Goal: Task Accomplishment & Management: Complete application form

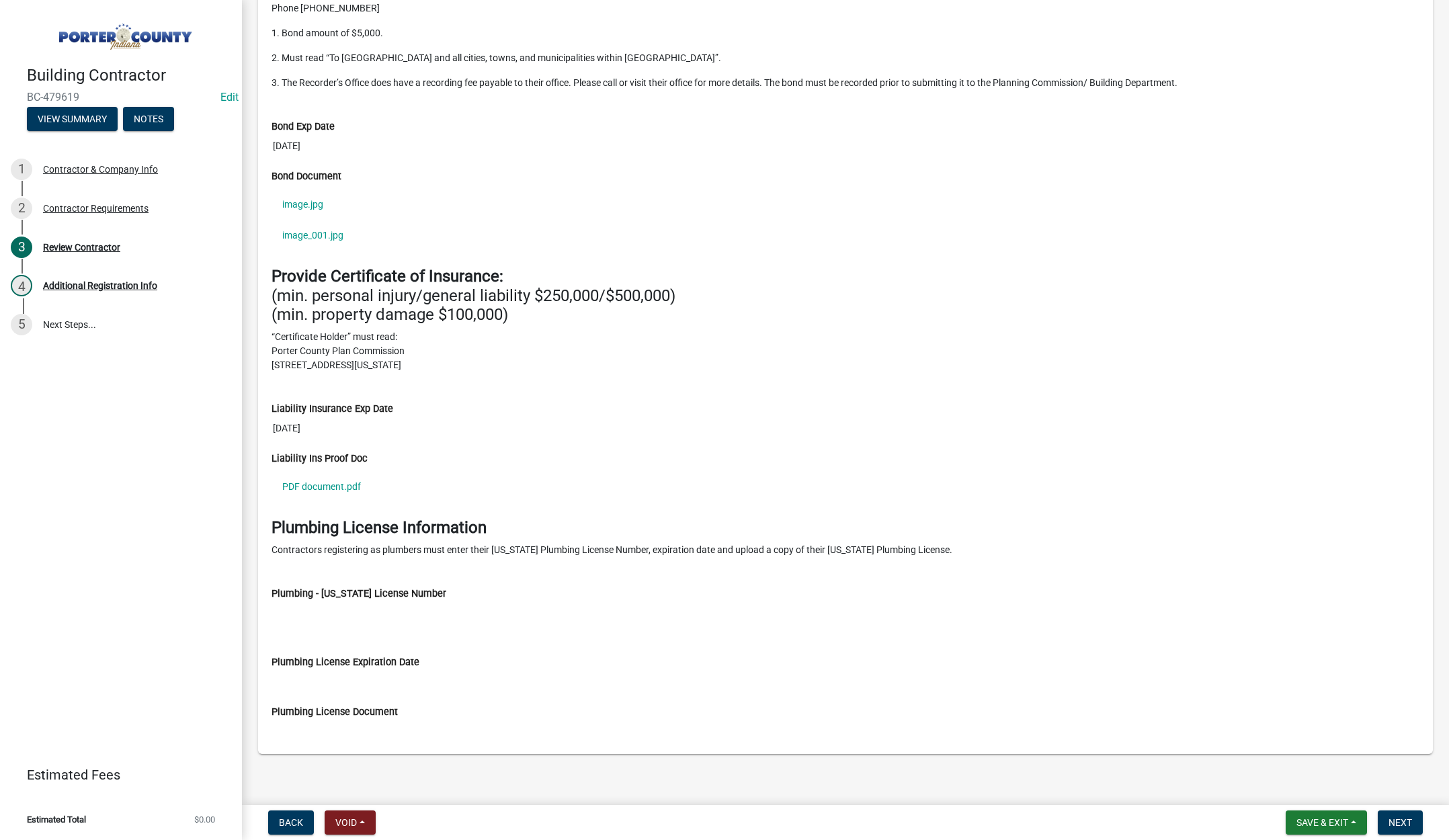
scroll to position [1269, 0]
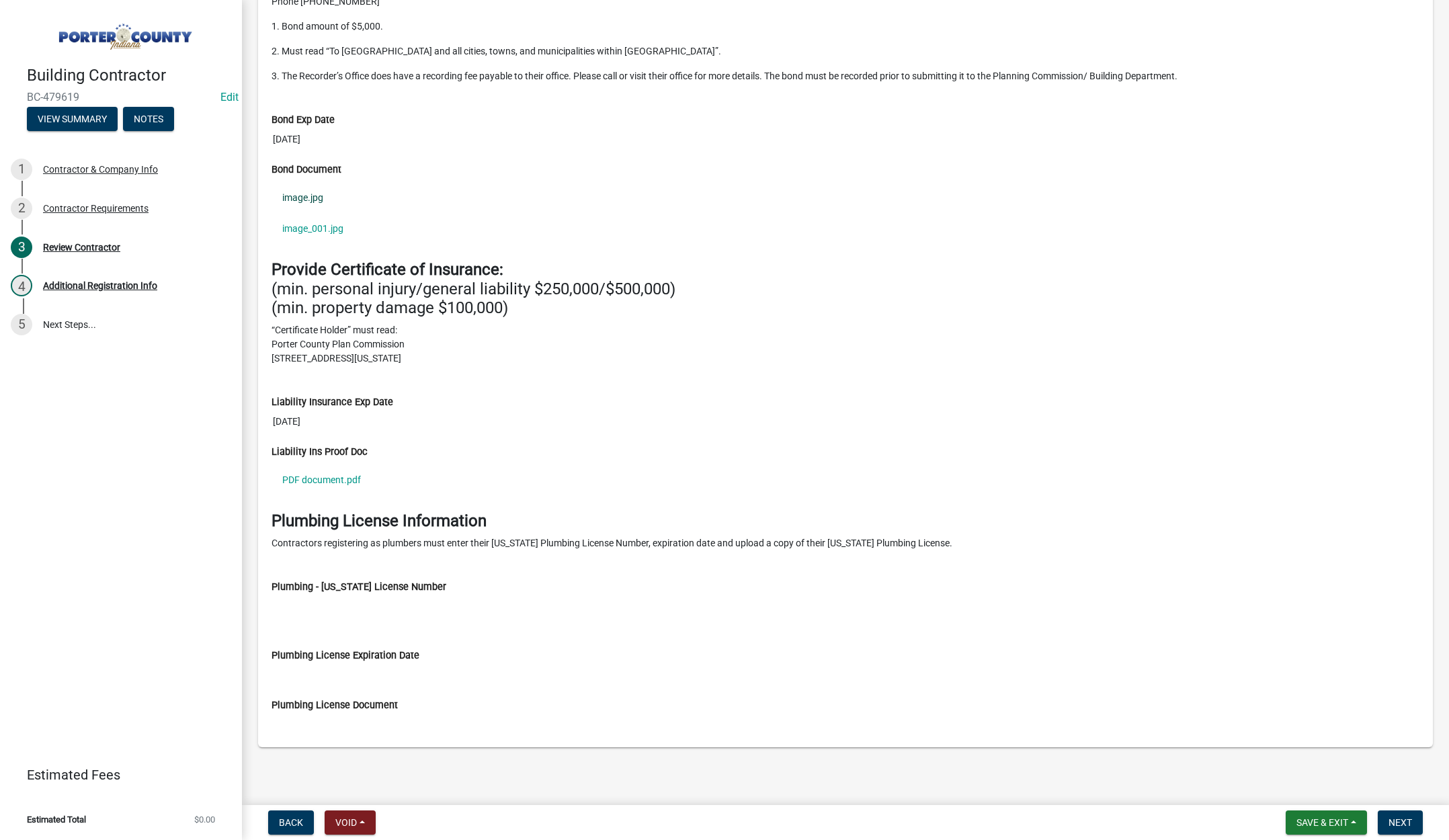
click at [314, 193] on link "image.jpg" at bounding box center [846, 197] width 1148 height 31
click at [318, 475] on link "PDF document.pdf" at bounding box center [846, 480] width 1148 height 31
click at [1387, 818] on button "Next" at bounding box center [1400, 822] width 45 height 24
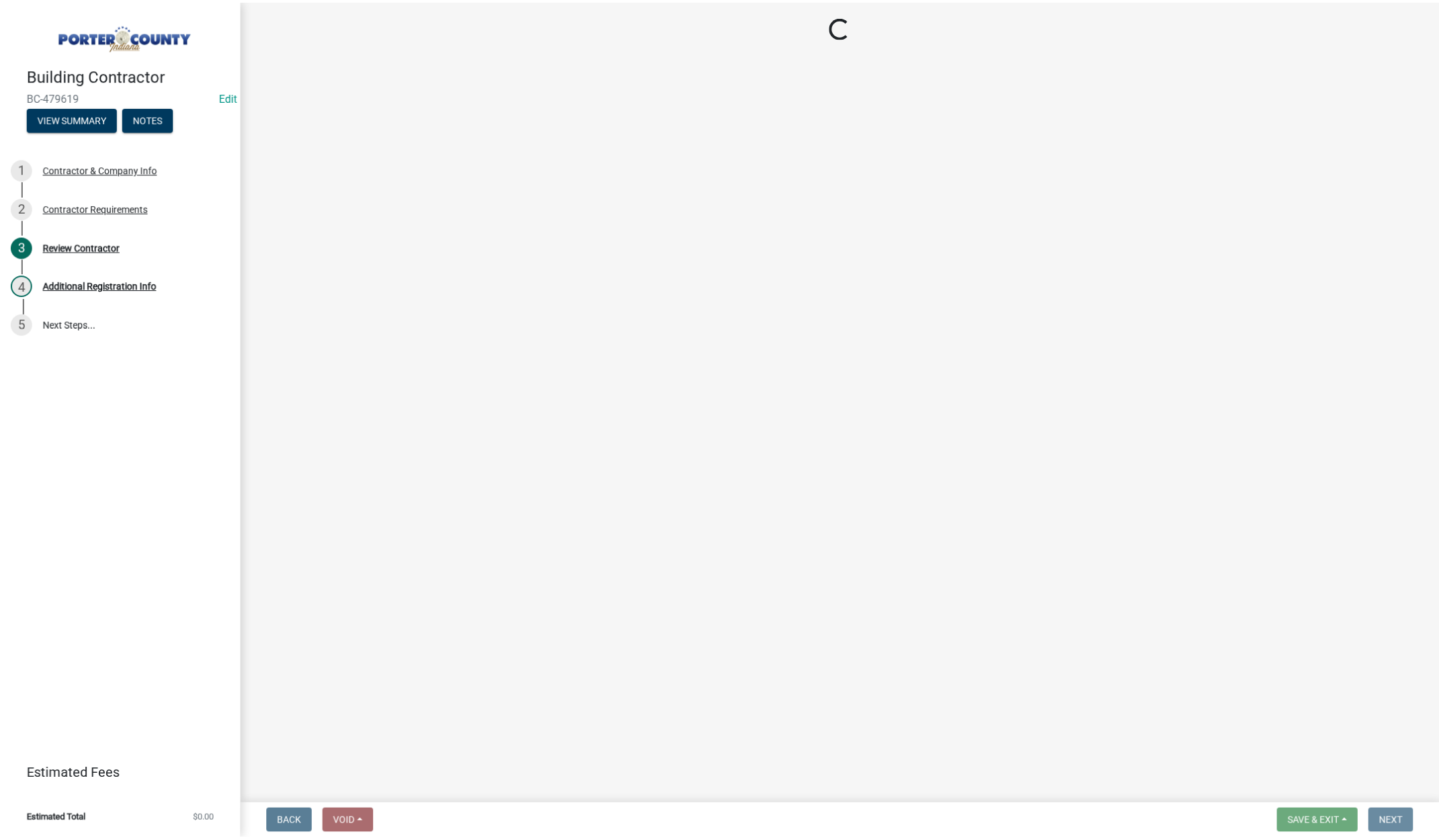
scroll to position [0, 0]
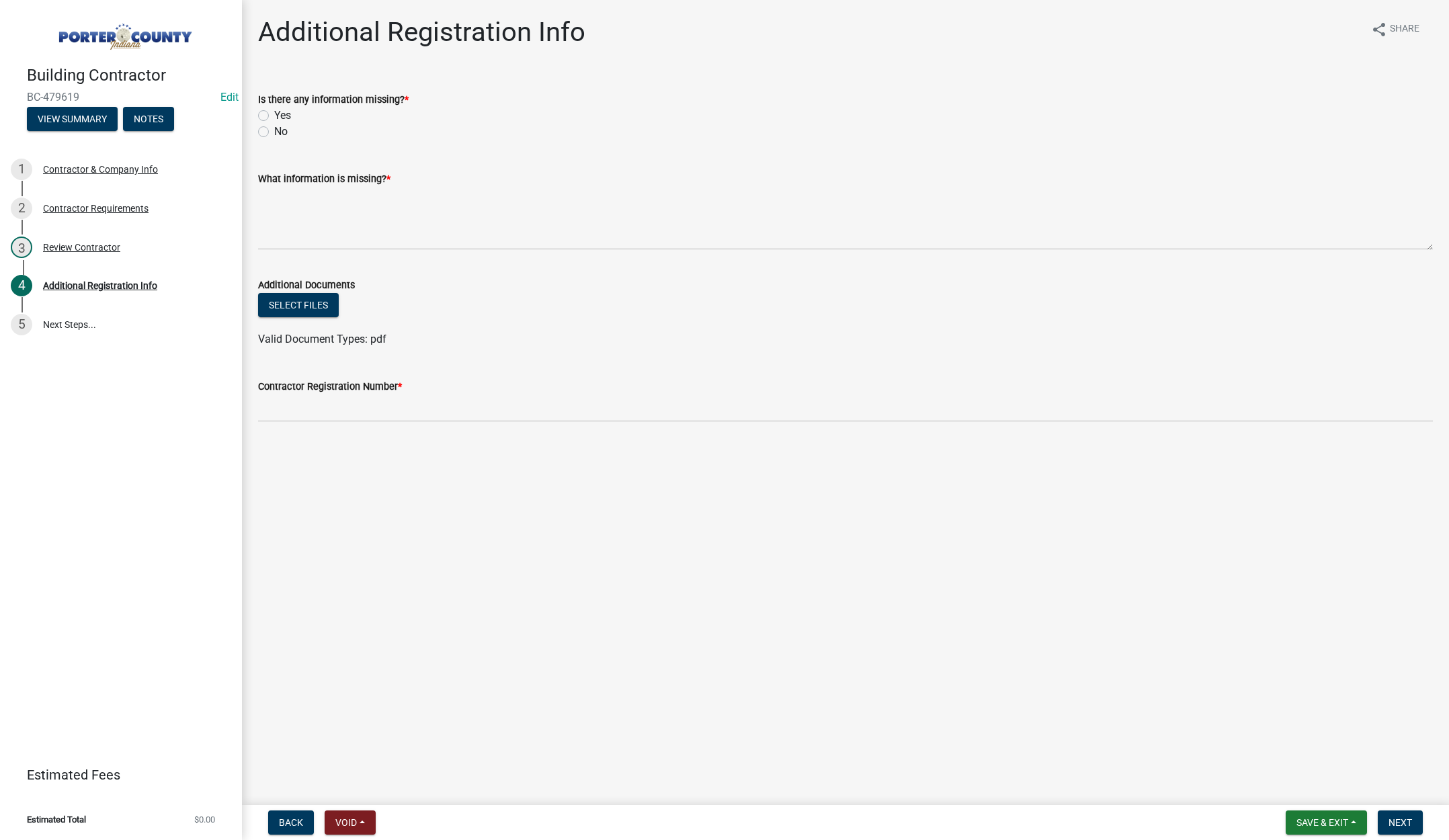
click at [274, 134] on label "No" at bounding box center [281, 131] width 13 height 16
click at [274, 133] on input "No" at bounding box center [278, 127] width 8 height 8
radio input "true"
click at [314, 209] on textarea "What information is missing? *" at bounding box center [846, 218] width 1175 height 63
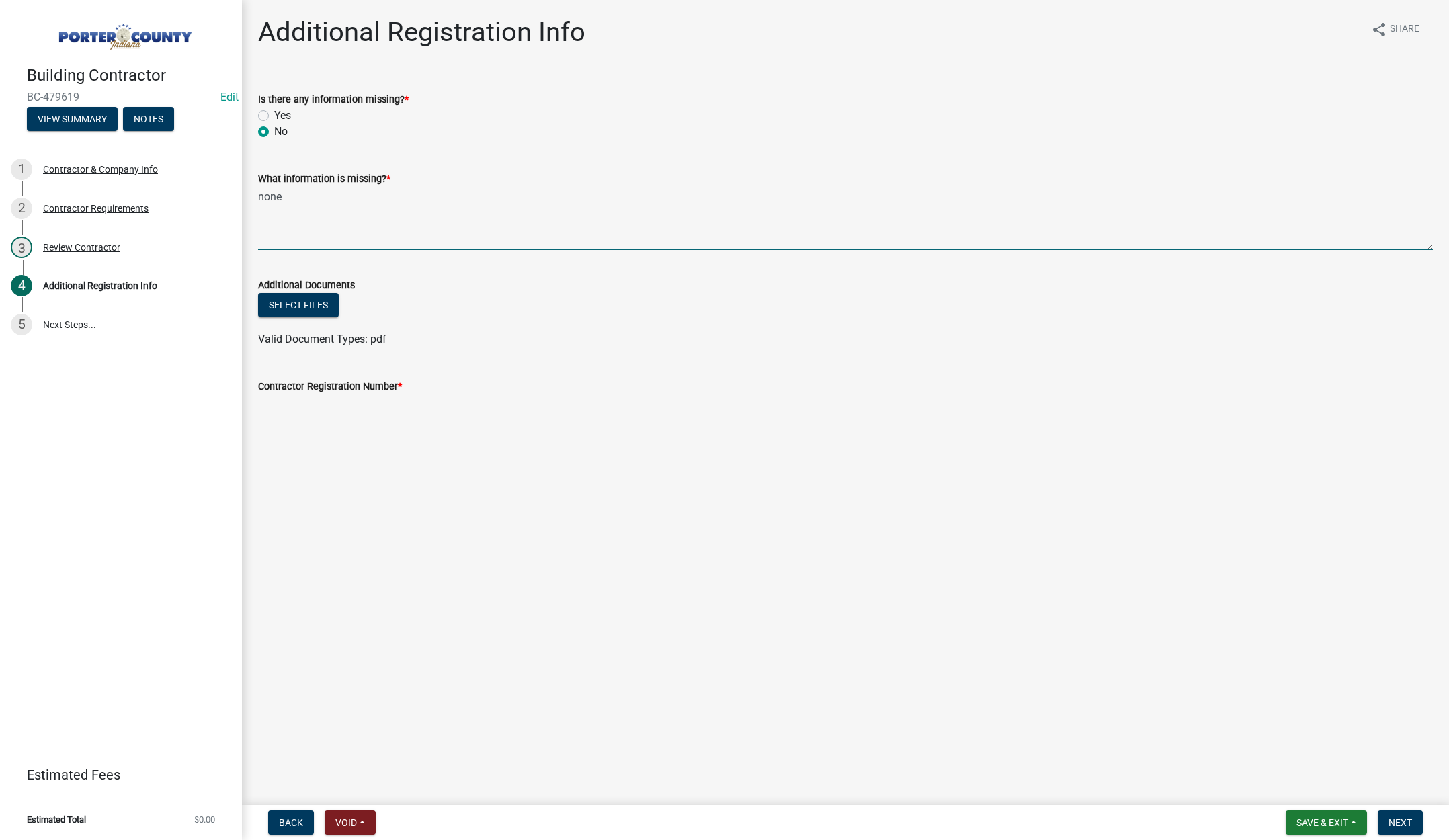
type textarea "none"
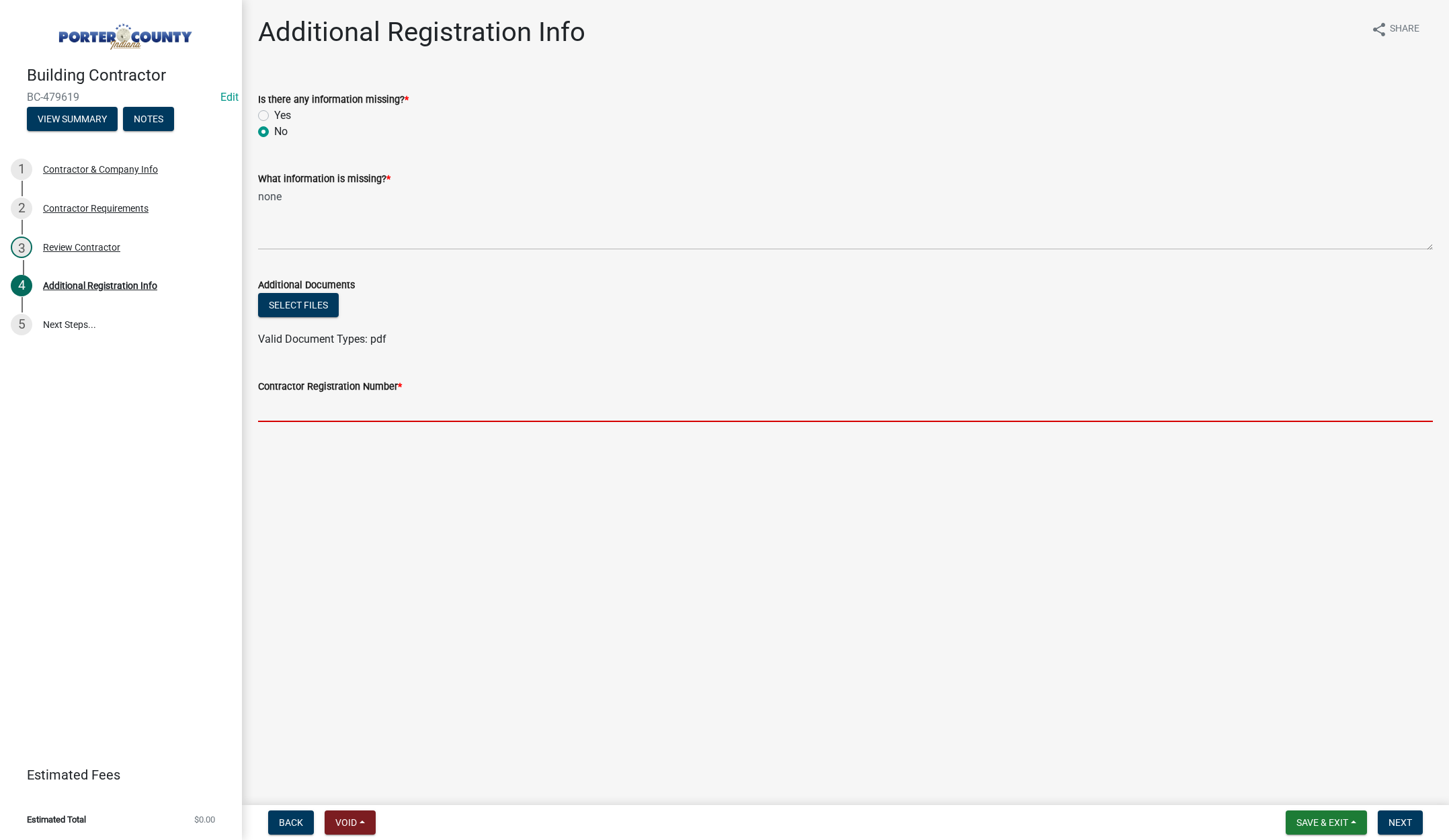
click at [275, 408] on input "Contractor Registration Number *" at bounding box center [846, 408] width 1175 height 28
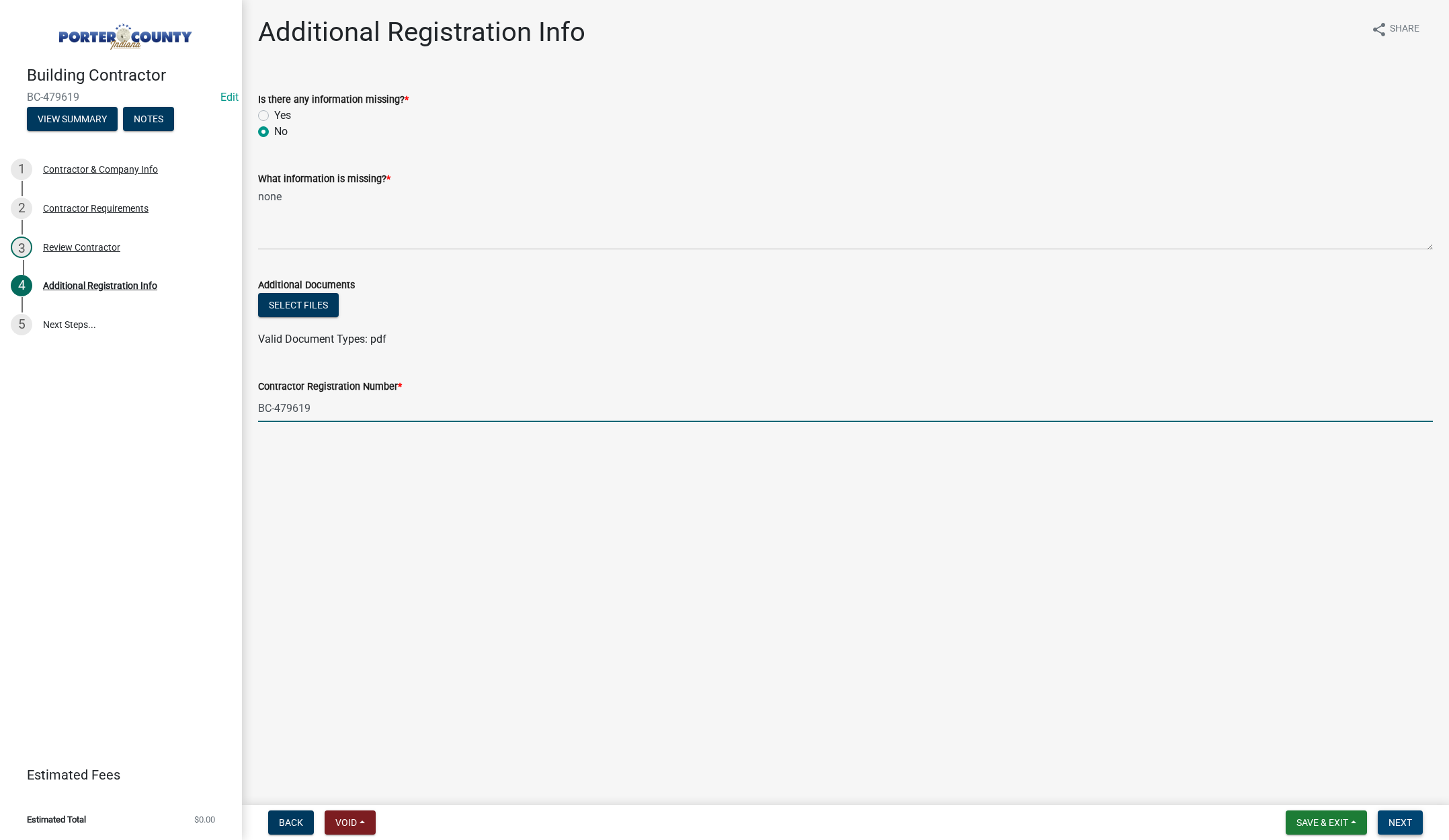
type input "BC-479619"
click at [1391, 825] on span "Next" at bounding box center [1400, 823] width 24 height 11
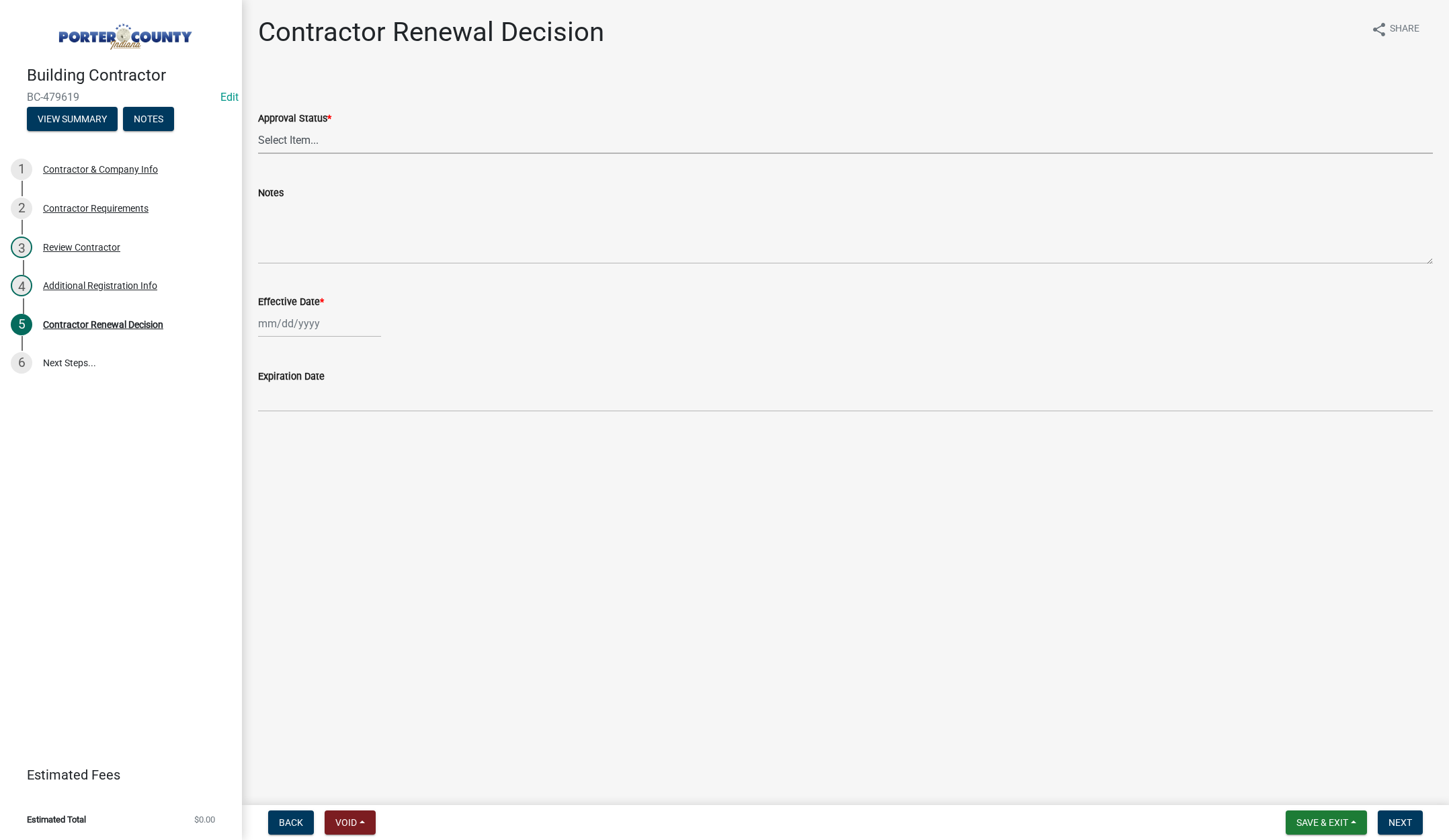
click at [295, 137] on select "Select Item... Approved Denied" at bounding box center [846, 140] width 1175 height 28
click at [258, 126] on select "Select Item... Approved Denied" at bounding box center [846, 140] width 1175 height 28
select select "30db8998-795d-4bbe-8e49-f1ade8865815"
select select "9"
select select "2025"
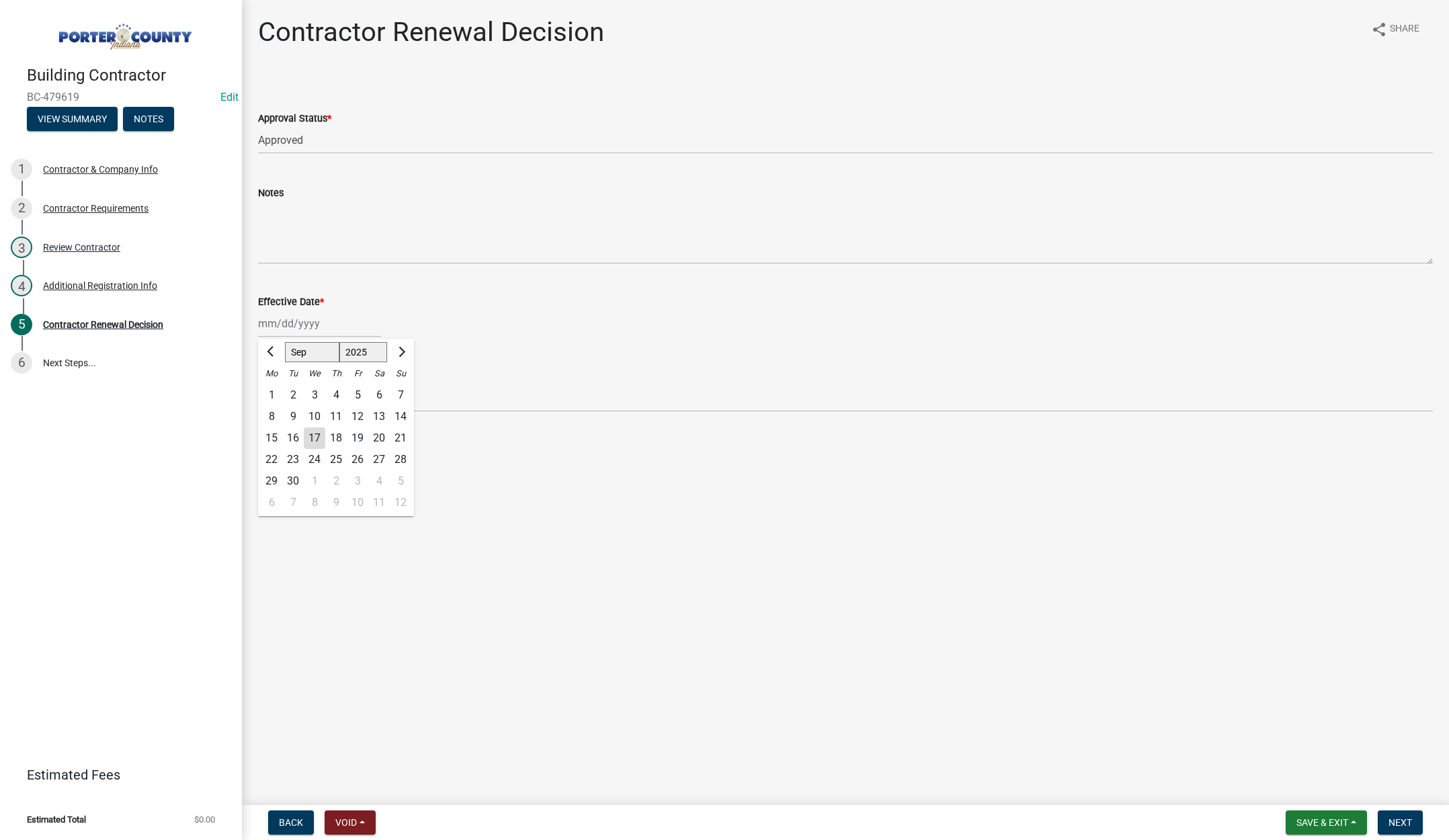
click at [338, 328] on div "[PERSON_NAME] Feb Mar Apr [PERSON_NAME][DATE] Oct Nov [DATE] 1526 1527 1528 152…" at bounding box center [320, 324] width 123 height 28
click at [319, 434] on div "17" at bounding box center [314, 438] width 22 height 22
type input "[DATE]"
click at [1394, 822] on span "Next" at bounding box center [1400, 823] width 24 height 11
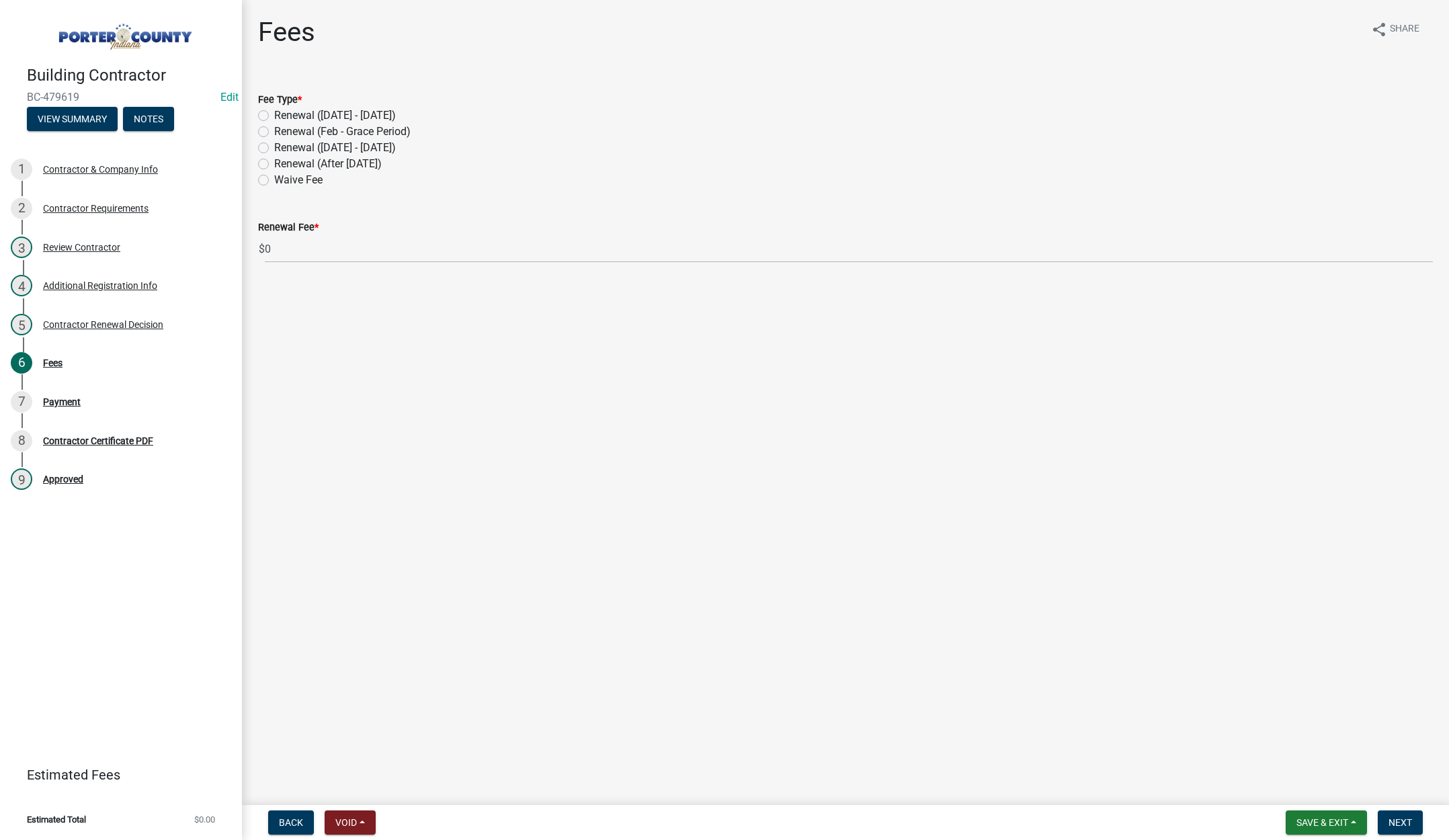
click at [274, 164] on label "Renewal (After [DATE])" at bounding box center [328, 163] width 108 height 16
click at [274, 164] on input "Renewal (After [DATE])" at bounding box center [278, 160] width 8 height 8
radio input "true"
click at [1401, 818] on span "Next" at bounding box center [1400, 823] width 24 height 11
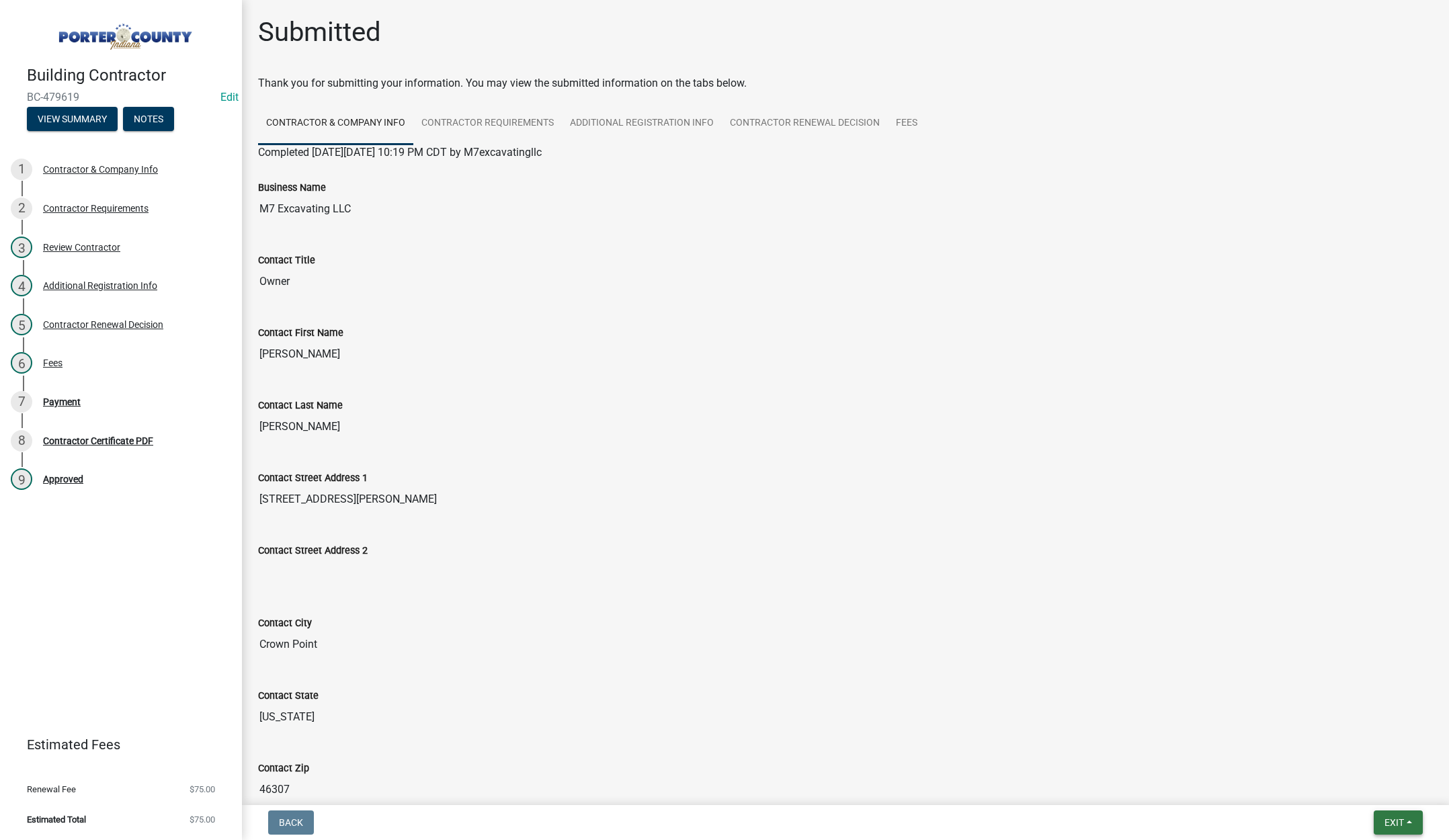
click at [1399, 823] on span "Exit" at bounding box center [1394, 823] width 19 height 11
click at [1353, 781] on button "Save & Exit" at bounding box center [1370, 788] width 108 height 32
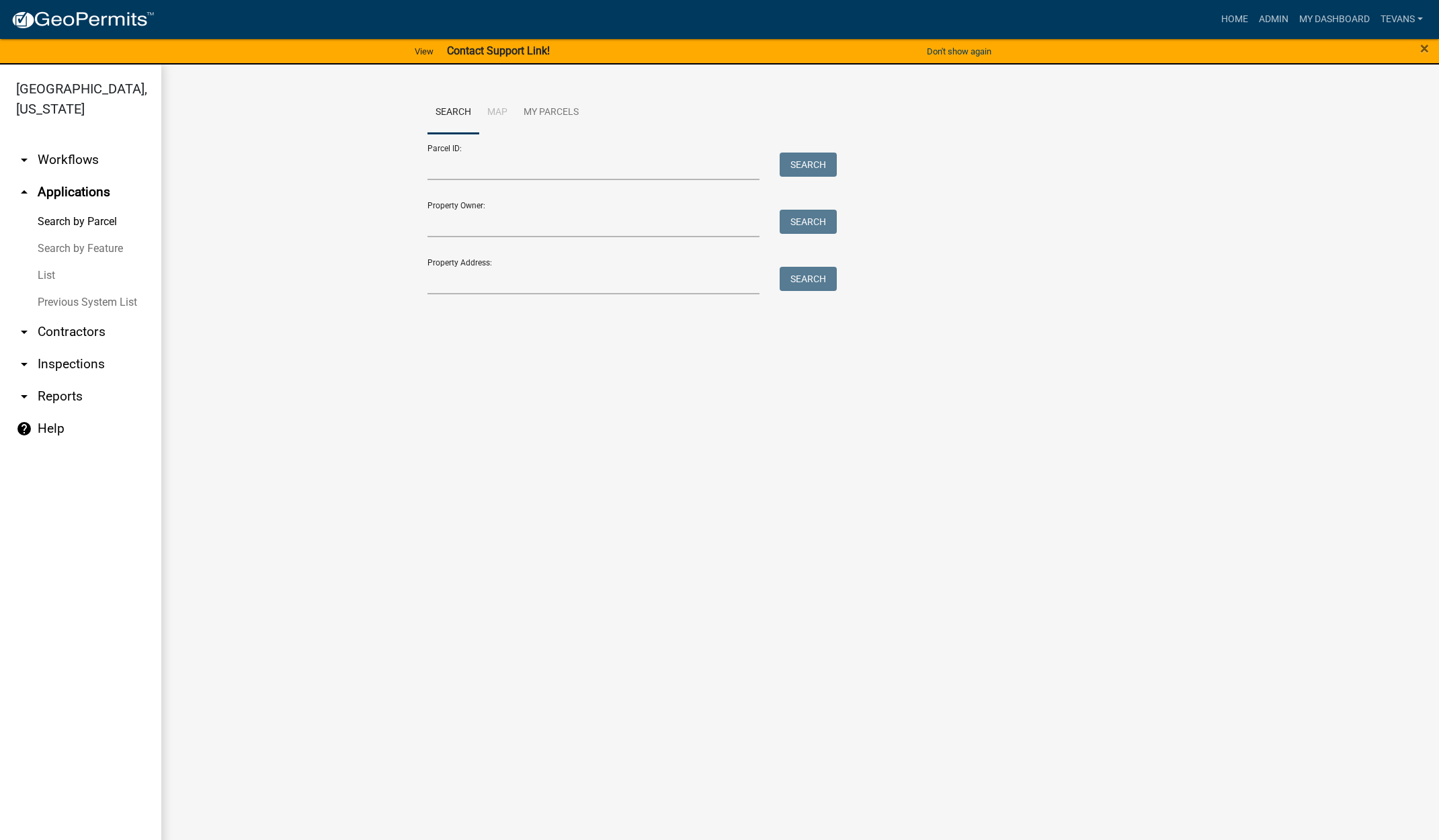
drag, startPoint x: 76, startPoint y: 782, endPoint x: 96, endPoint y: 756, distance: 32.8
click at [77, 782] on ul "arrow_drop_down Workflows List arrow_drop_up Applications Search by Parcel Sear…" at bounding box center [80, 495] width 161 height 723
click at [63, 381] on link "arrow_drop_down Reports" at bounding box center [80, 397] width 161 height 32
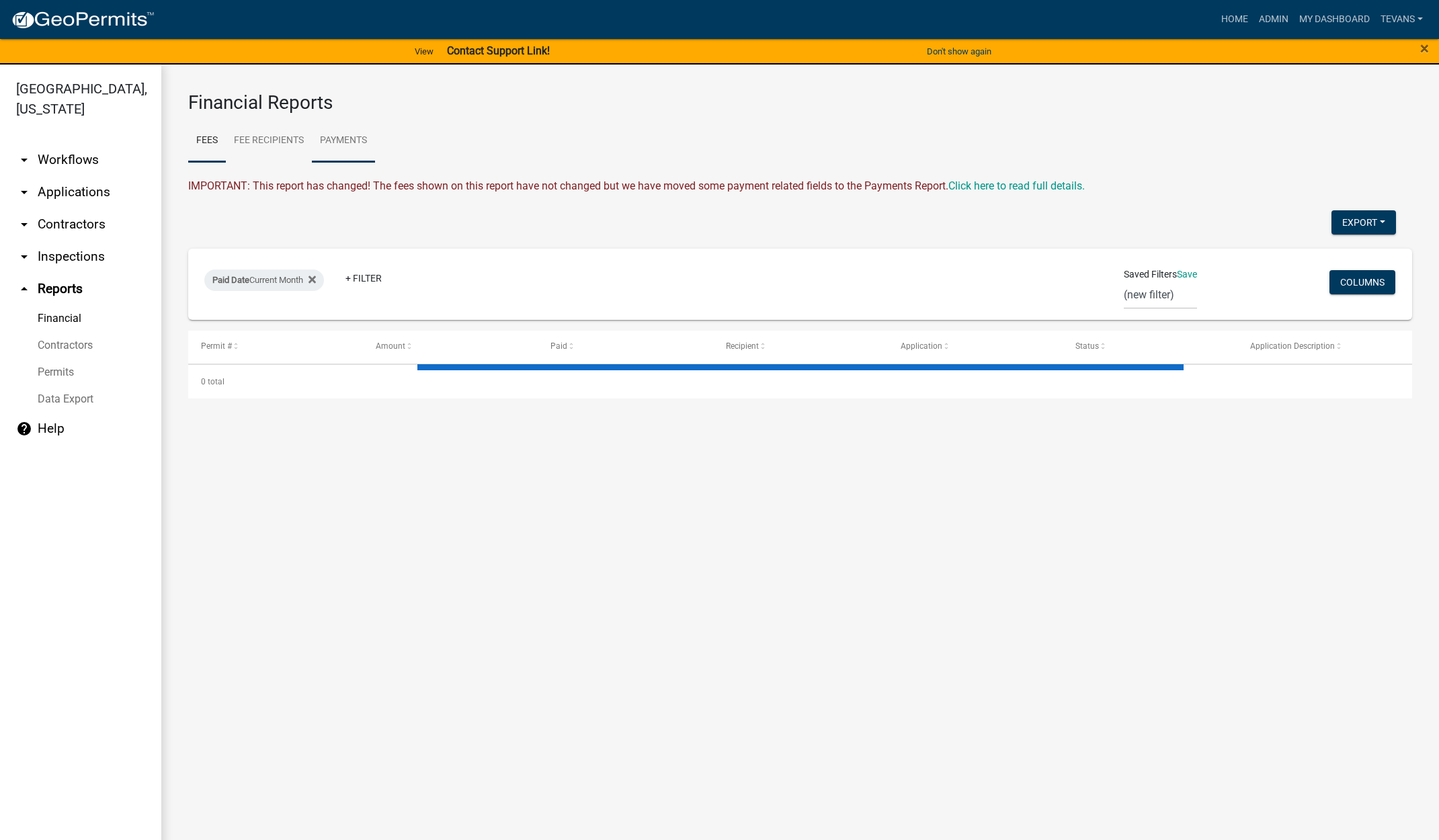
click at [348, 145] on link "Payments" at bounding box center [344, 141] width 63 height 43
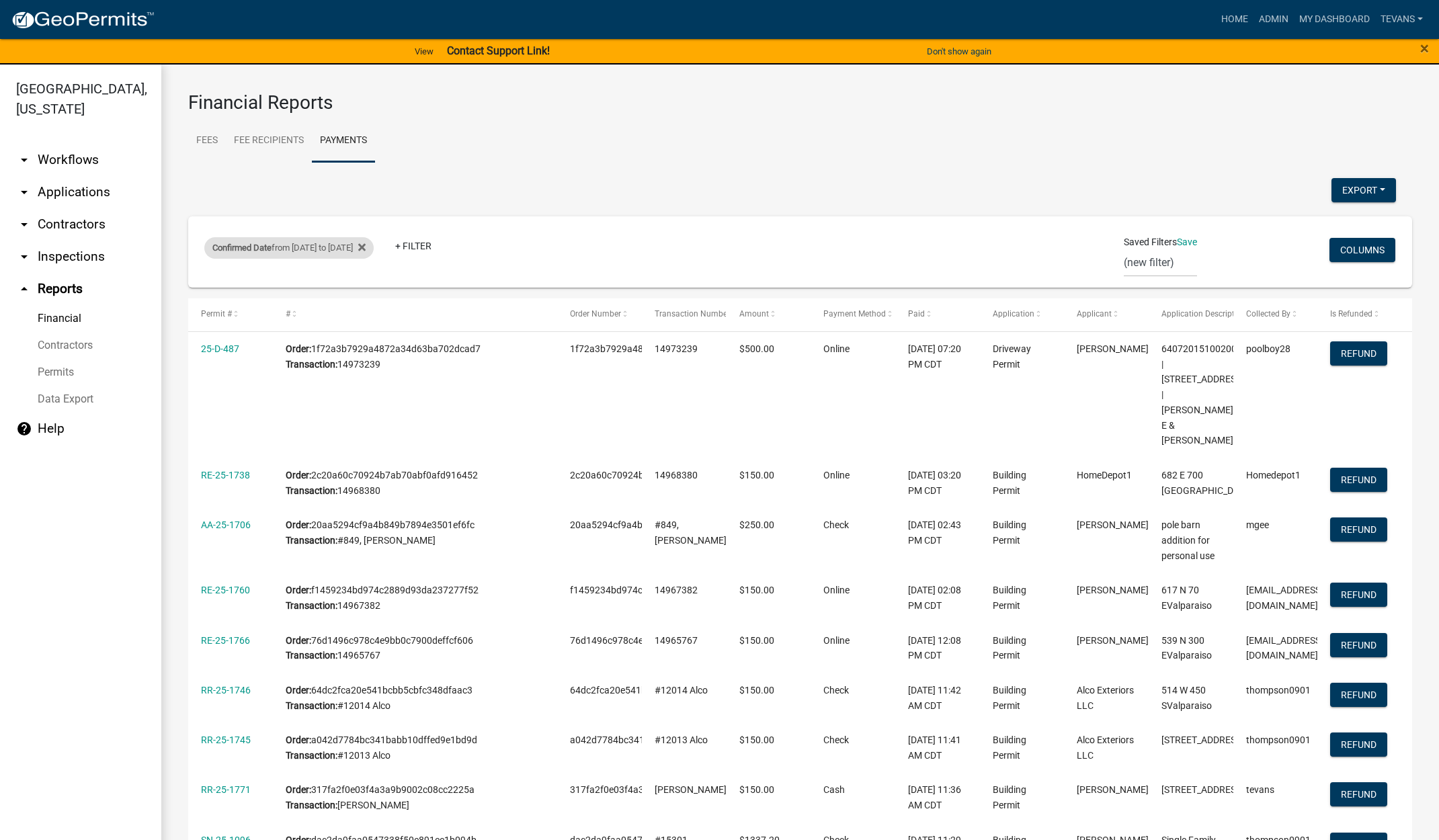
click at [374, 254] on div "Confirmed Date from [DATE] to [DATE]" at bounding box center [289, 248] width 170 height 22
select select "custom"
click at [374, 356] on input "[DATE]" at bounding box center [313, 355] width 134 height 28
type input "[DATE]"
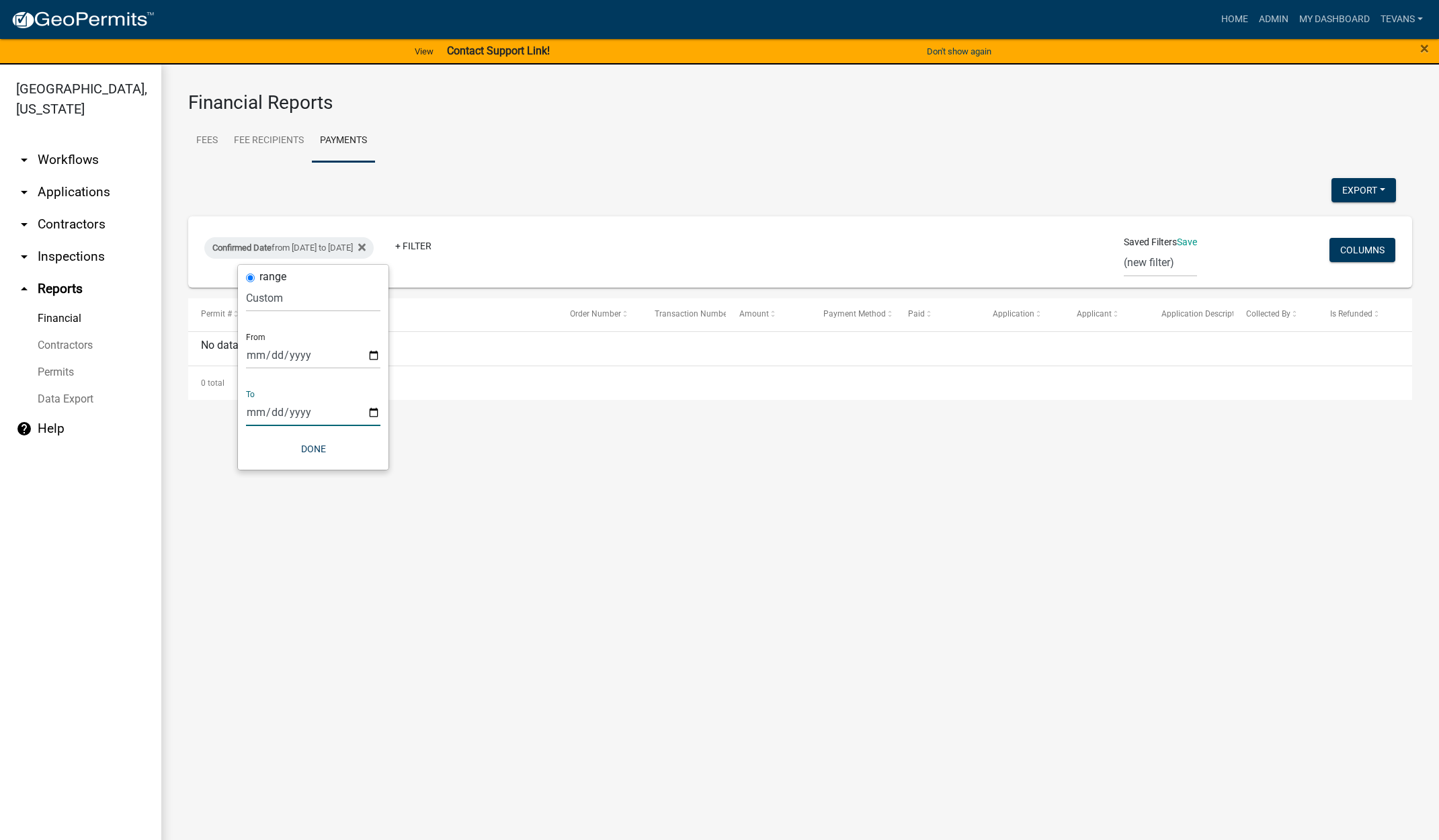
click at [371, 410] on input "[DATE]" at bounding box center [313, 412] width 134 height 28
type input "[DATE]"
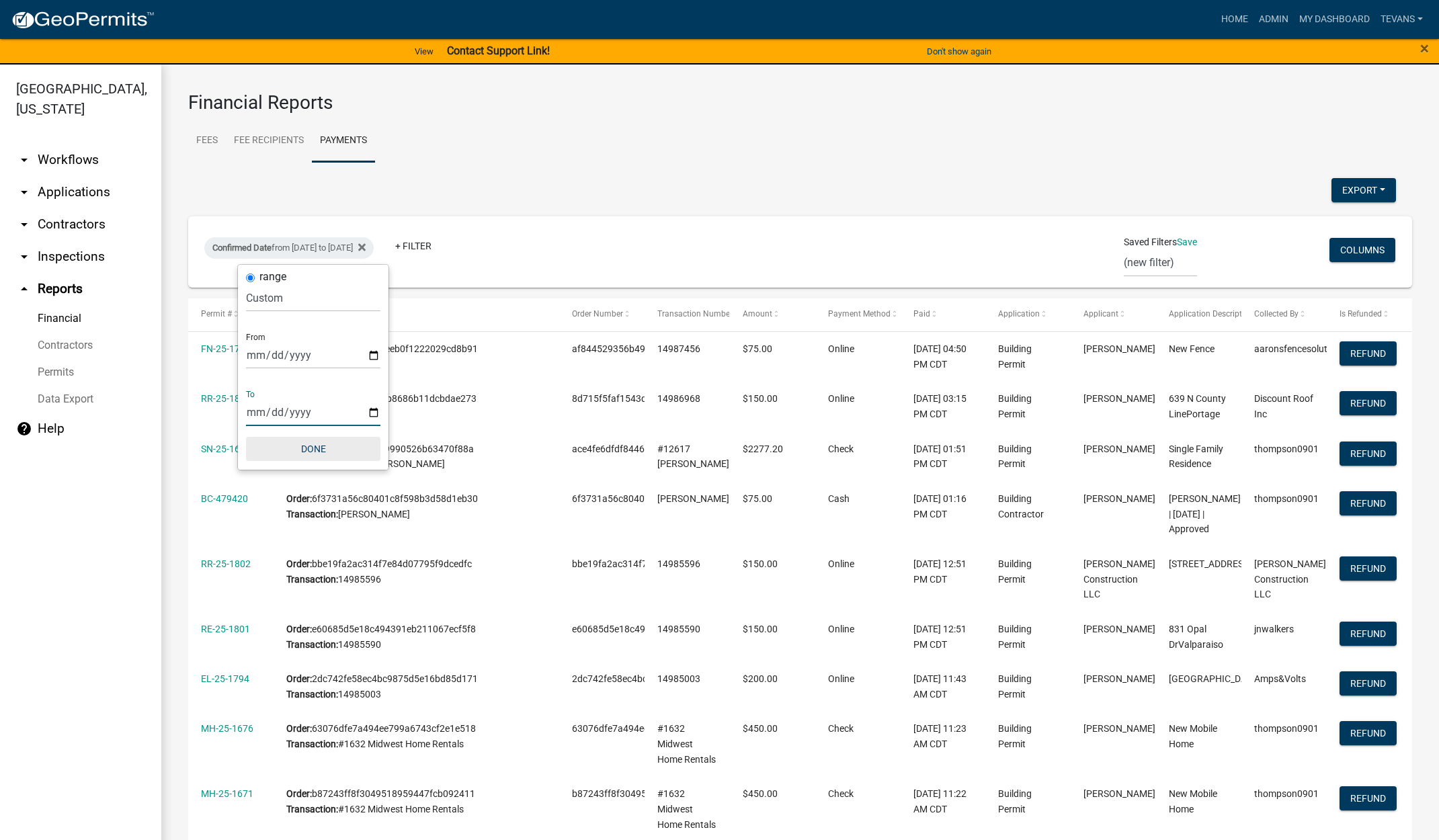
click at [306, 442] on button "Done" at bounding box center [313, 449] width 134 height 24
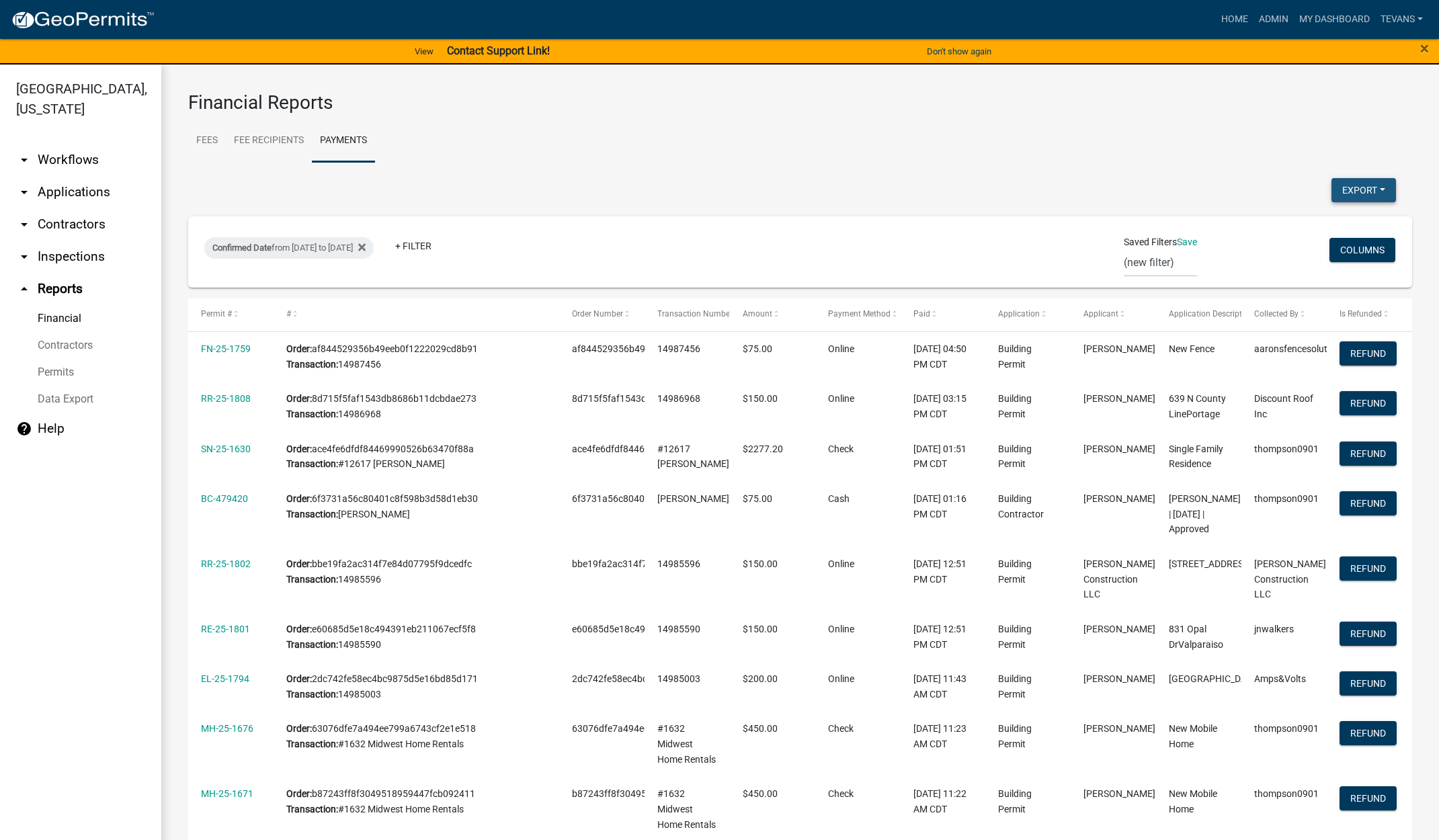
click at [1349, 187] on button "Export" at bounding box center [1364, 190] width 65 height 24
click at [1303, 219] on button "Excel Format (.xlsx)" at bounding box center [1333, 225] width 126 height 32
click at [1343, 189] on button "Export" at bounding box center [1364, 190] width 65 height 24
click at [1313, 227] on button "Excel Format (.xlsx)" at bounding box center [1333, 225] width 126 height 32
